Goal: Browse casually: Explore the website without a specific task or goal

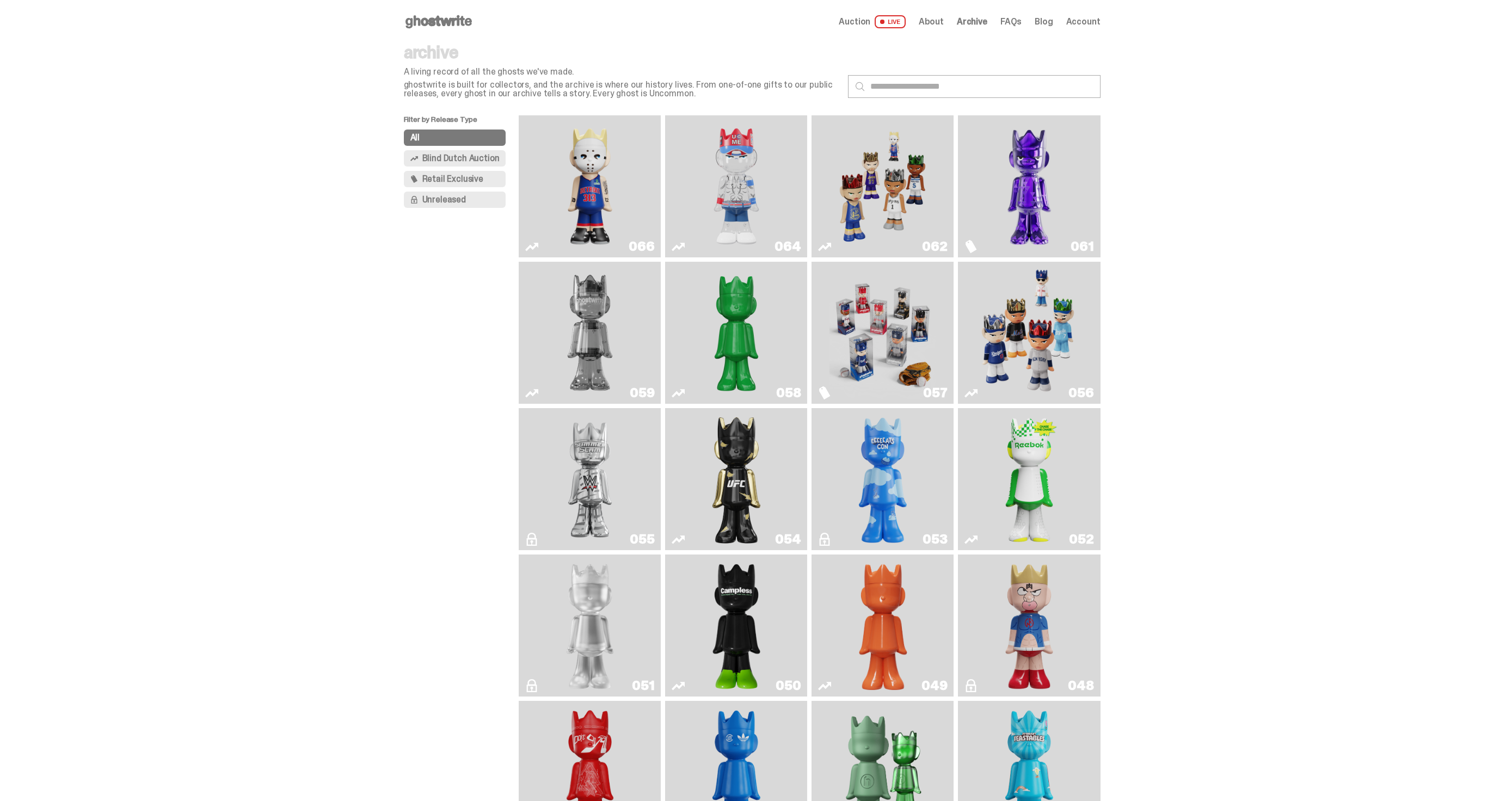
click at [870, 26] on span "Auction" at bounding box center [855, 22] width 32 height 9
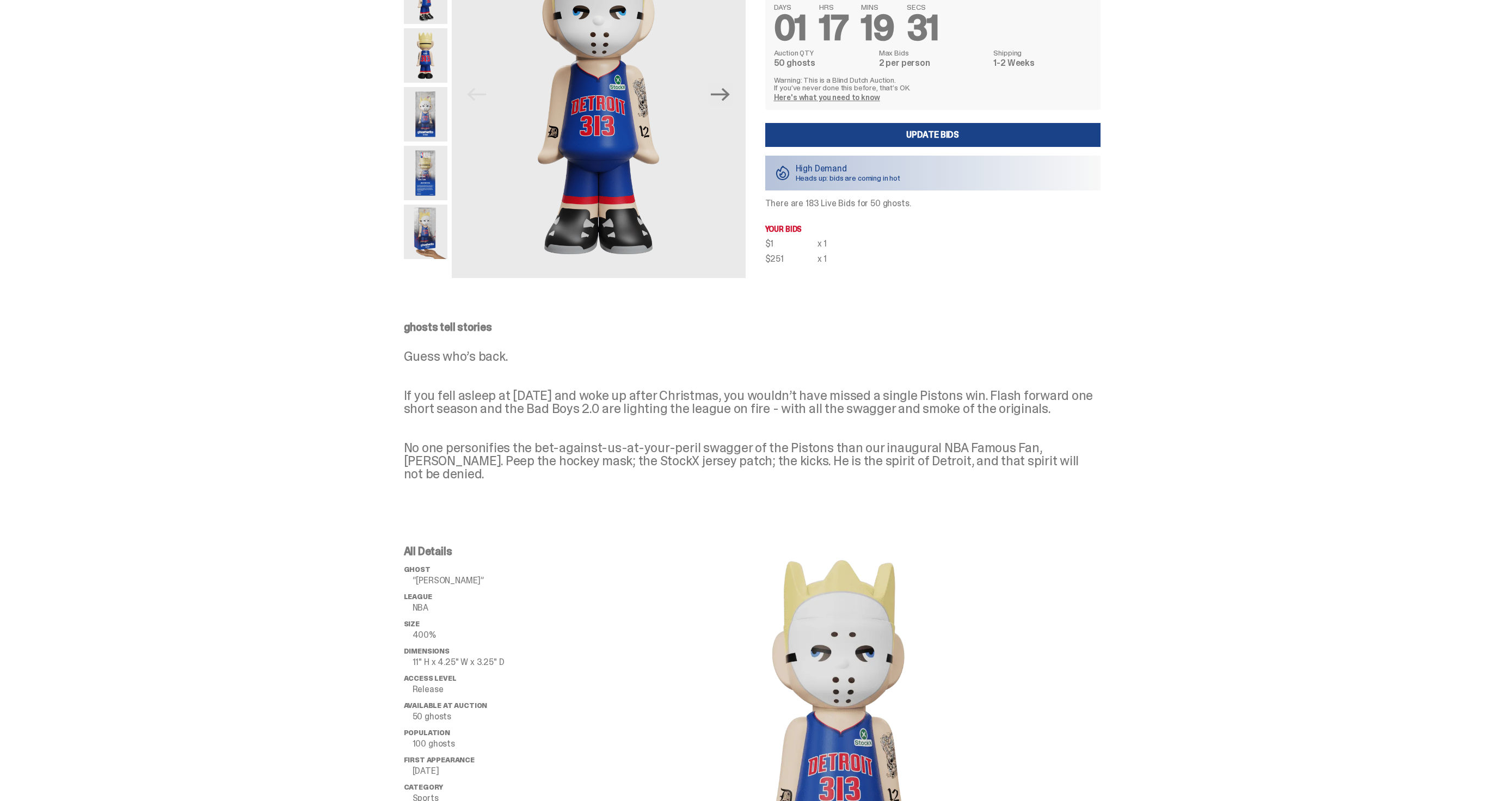
scroll to position [131, 0]
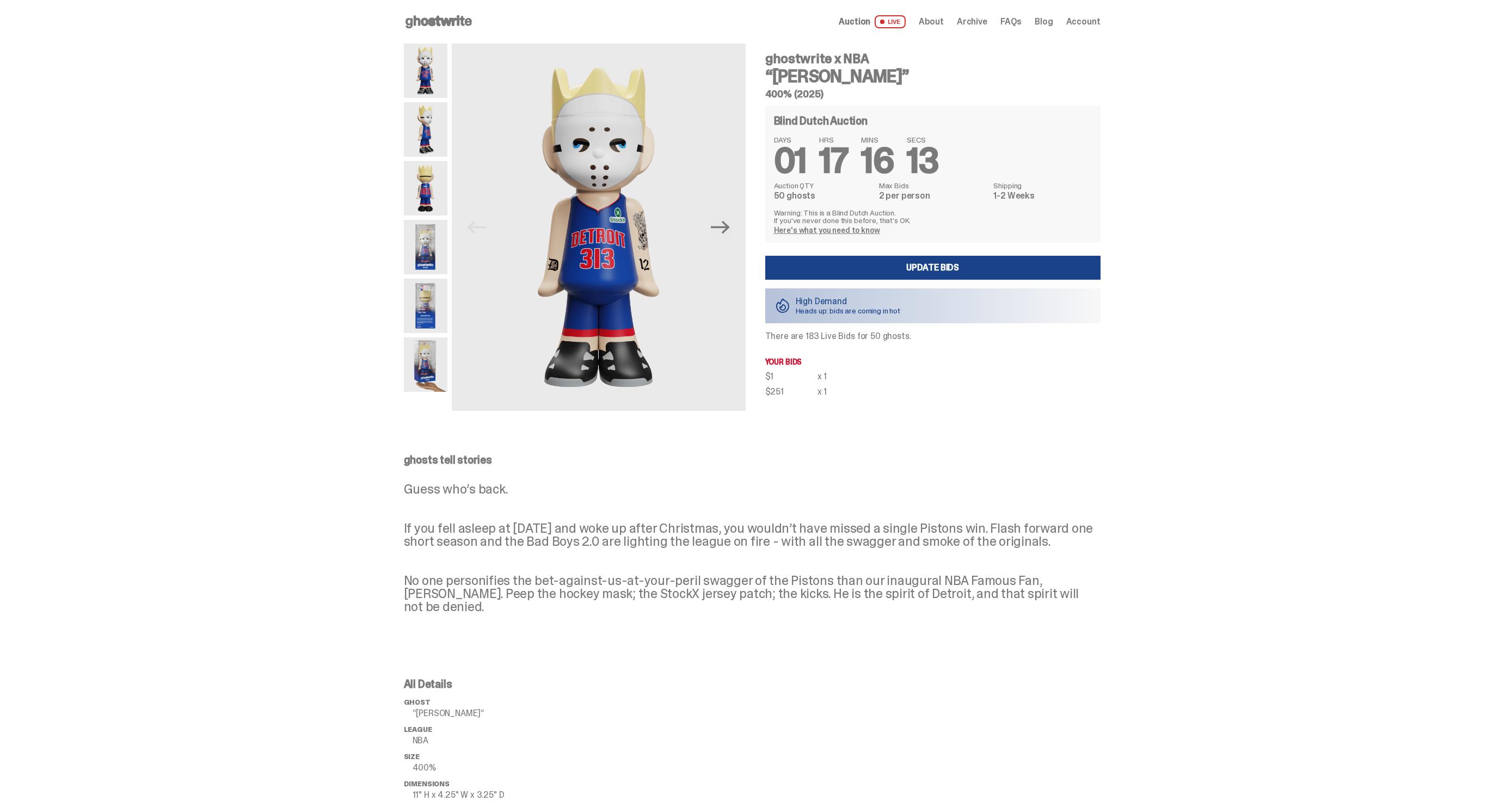
click at [870, 25] on span "Auction" at bounding box center [855, 22] width 32 height 9
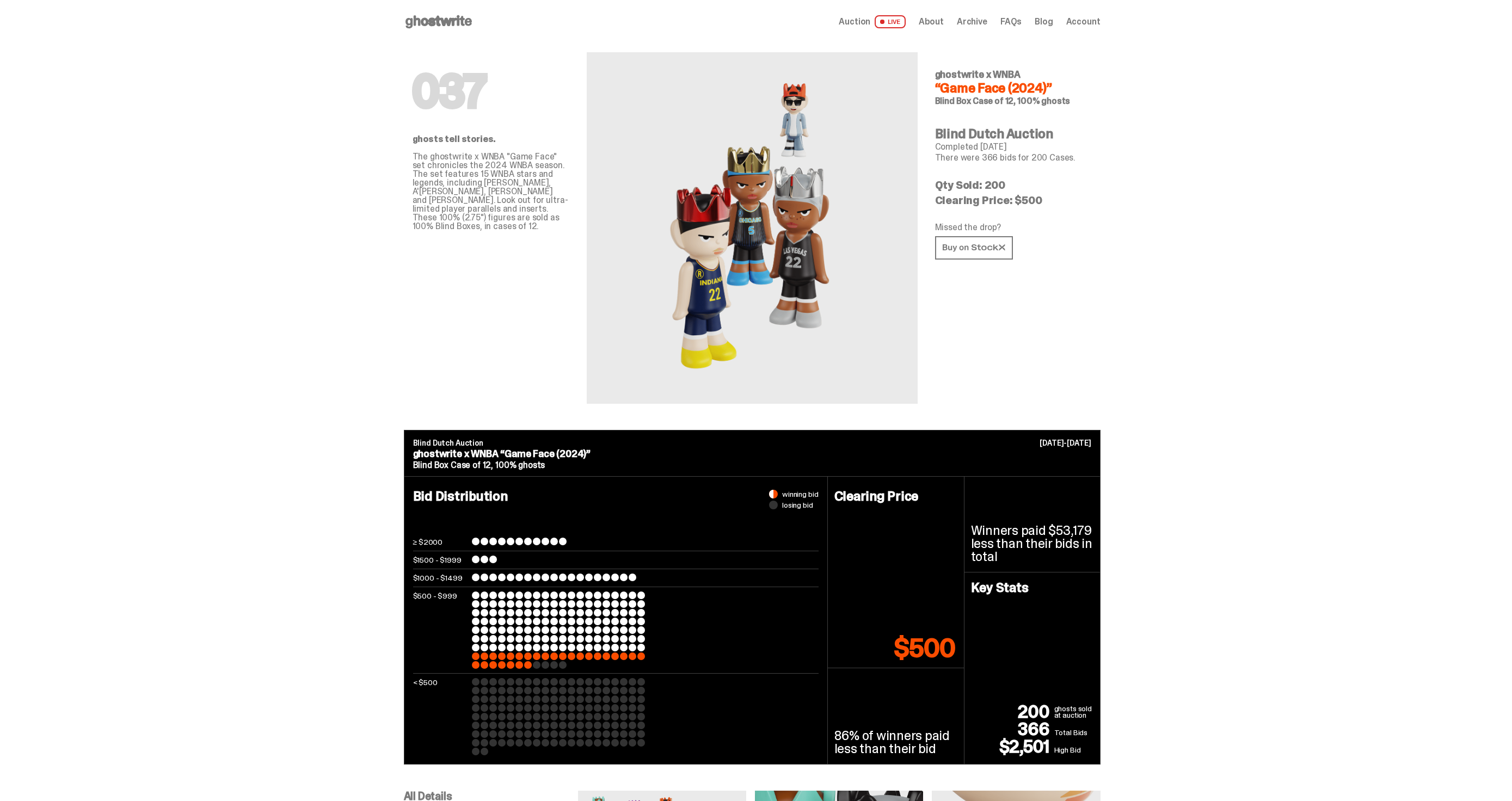
click at [887, 23] on span at bounding box center [882, 21] width 8 height 8
